Goal: Information Seeking & Learning: Learn about a topic

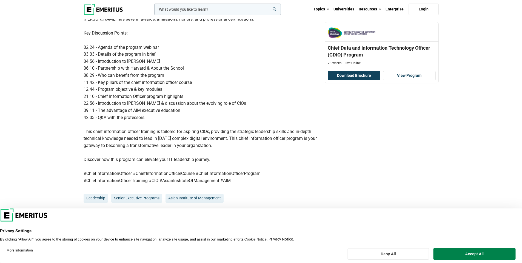
scroll to position [274, 0]
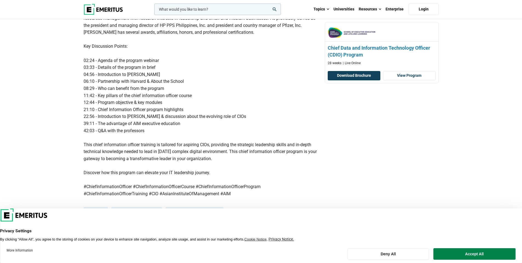
click at [401, 48] on h3 "Chief Data and Information Technology Officer (CDIO) Program" at bounding box center [382, 51] width 108 height 14
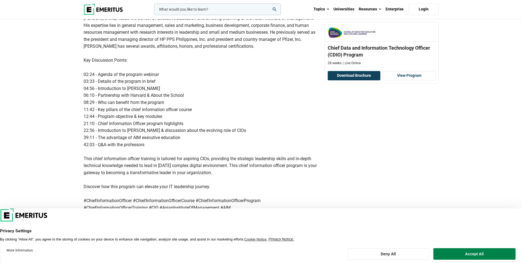
scroll to position [247, 0]
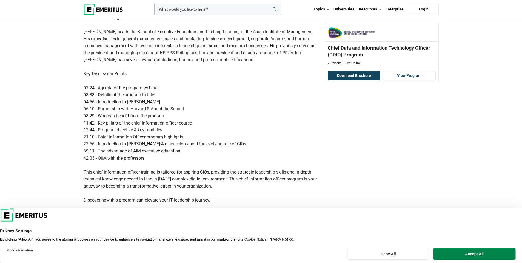
click at [107, 7] on img at bounding box center [103, 9] width 39 height 11
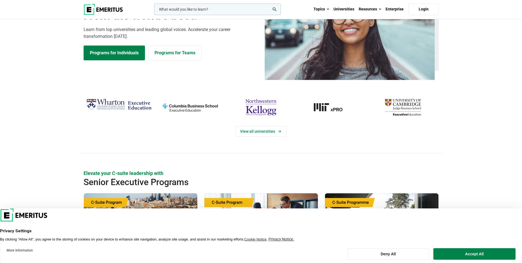
click at [194, 82] on div "Learn. From the world’s best. Learn from top universities and leading global vo…" at bounding box center [261, 33] width 522 height 115
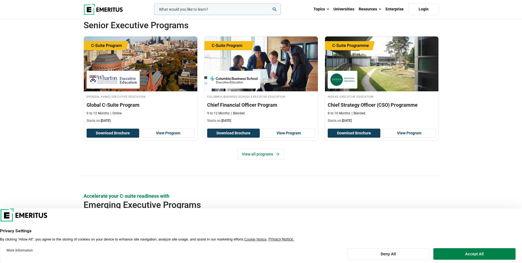
scroll to position [219, 0]
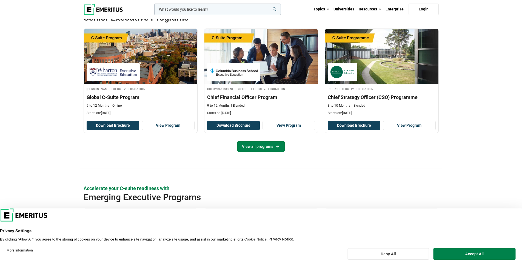
click at [268, 146] on link "View all programs" at bounding box center [260, 146] width 47 height 10
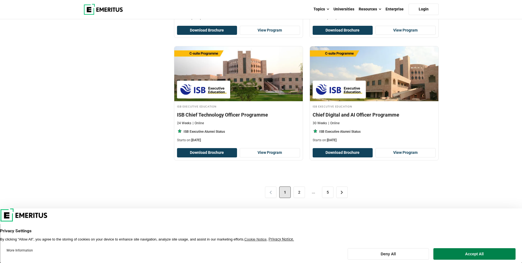
scroll to position [1069, 0]
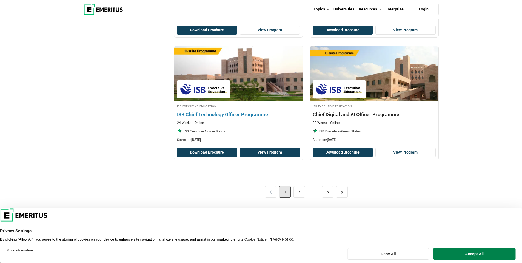
click at [270, 153] on link "View Program" at bounding box center [270, 152] width 60 height 9
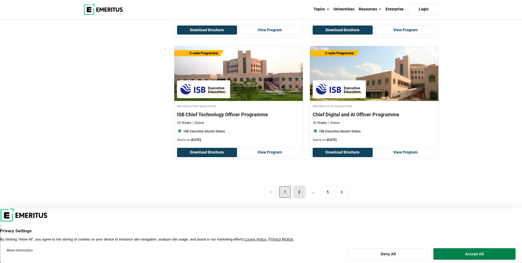
click at [297, 195] on link "2" at bounding box center [300, 192] width 12 height 12
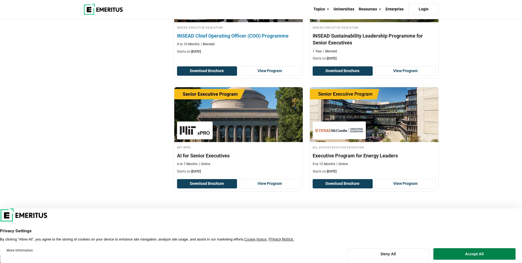
scroll to position [1097, 0]
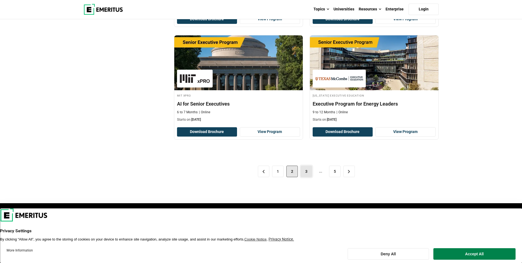
click at [304, 171] on link "3" at bounding box center [307, 172] width 12 height 12
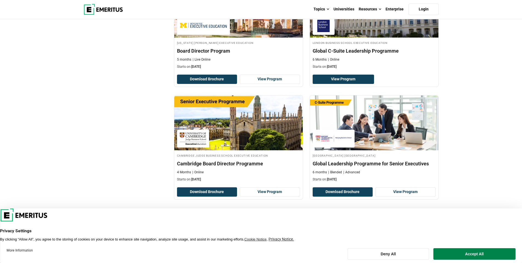
scroll to position [1069, 0]
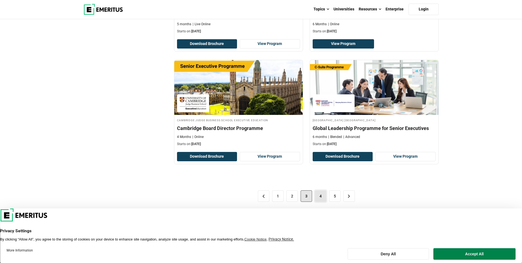
click at [322, 192] on link "4" at bounding box center [321, 196] width 12 height 12
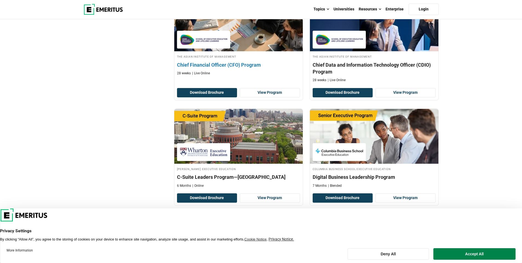
scroll to position [685, 0]
